Goal: Transaction & Acquisition: Purchase product/service

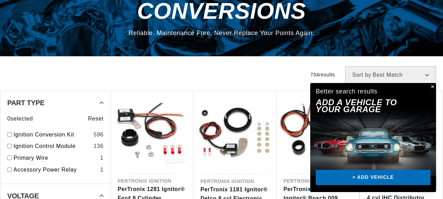
scroll to position [0, 221]
click at [433, 86] on button "Close" at bounding box center [432, 87] width 8 height 8
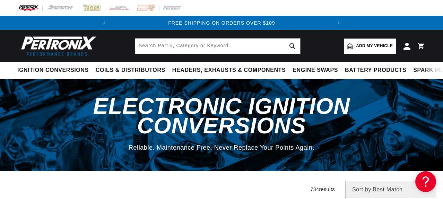
click at [360, 43] on span "Add my vehicle" at bounding box center [374, 46] width 37 height 7
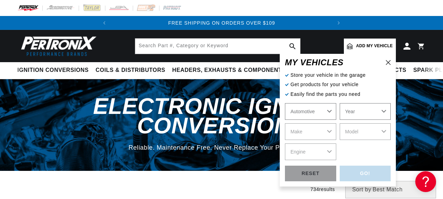
click at [327, 110] on select "Automotive Agricultural Industrial Marine Motorcycle" at bounding box center [310, 111] width 51 height 17
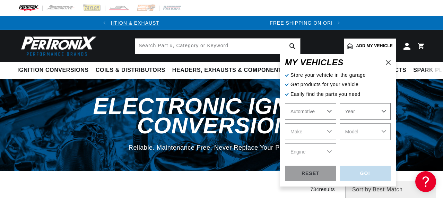
click at [377, 112] on select "Year 2024 2023 2022 2021 2020 2019 2018 2017 2016 2015 2014 2013 2012 2011 2010…" at bounding box center [365, 111] width 51 height 17
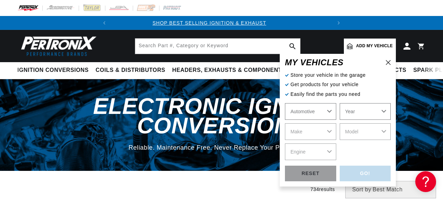
scroll to position [0, 0]
select select "1962"
click at [330, 133] on select "Make Alfa Romeo American Motors Aston Martin Austin Austin Healey Bentley Buick…" at bounding box center [310, 131] width 51 height 17
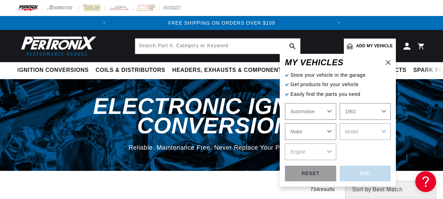
select select "MG"
click at [381, 134] on select "Model MGA MGB Midget" at bounding box center [365, 131] width 51 height 17
select select "MGA"
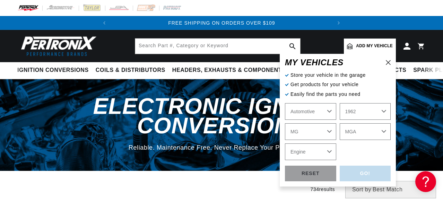
click at [330, 149] on select "Engine 1.5L 1.6L" at bounding box center [310, 151] width 51 height 17
select select "1.6L"
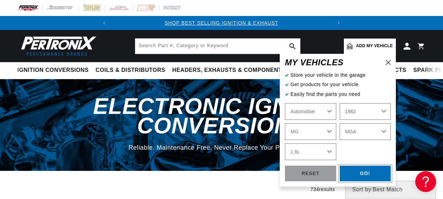
click at [376, 176] on div "GO!" at bounding box center [365, 174] width 51 height 16
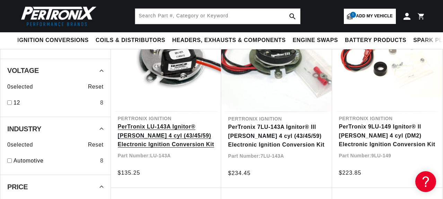
scroll to position [0, 221]
click at [147, 128] on link "PerTronix LU-143A Ignitor® [PERSON_NAME] 4 cyl (43/45/59) Electronic Ignition C…" at bounding box center [166, 135] width 97 height 27
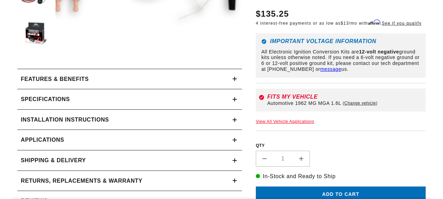
scroll to position [289, 0]
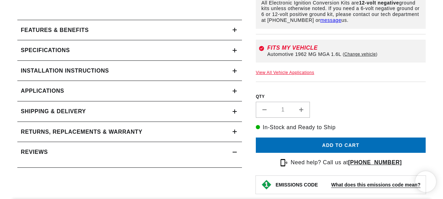
click at [233, 30] on icon at bounding box center [235, 30] width 4 height 4
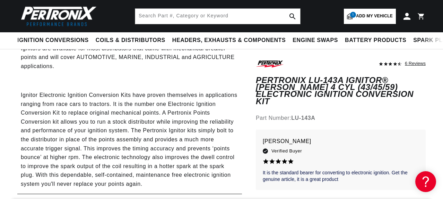
scroll to position [424, 0]
